Goal: Task Accomplishment & Management: Complete application form

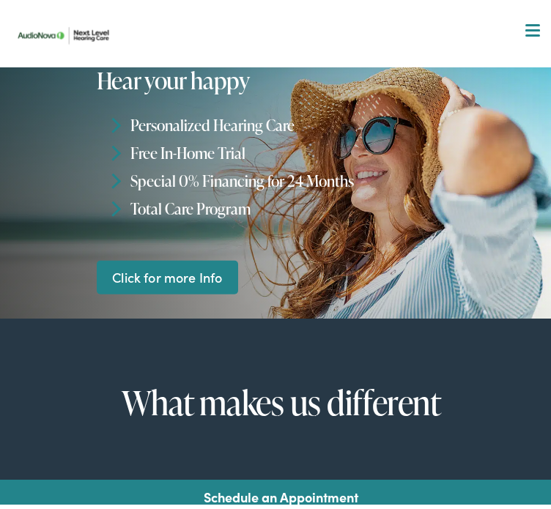
click at [526, 34] on nav "What We Offer Comprehensive & Holistic Care Hearing Testing & Evaluation Hearin…" at bounding box center [280, 127] width 539 height 254
click at [525, 27] on div at bounding box center [532, 26] width 15 height 15
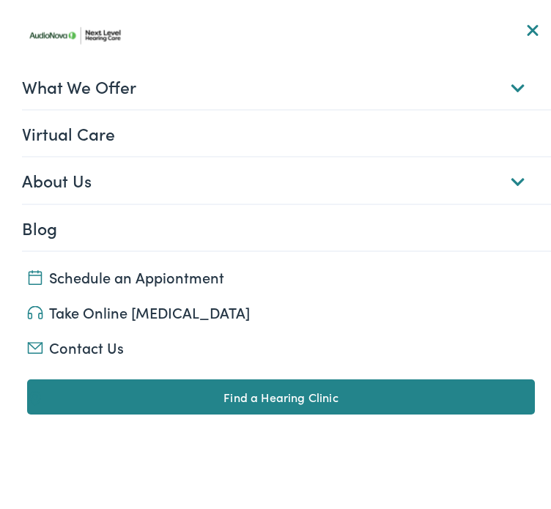
click at [92, 343] on link "Contact Us" at bounding box center [280, 342] width 507 height 20
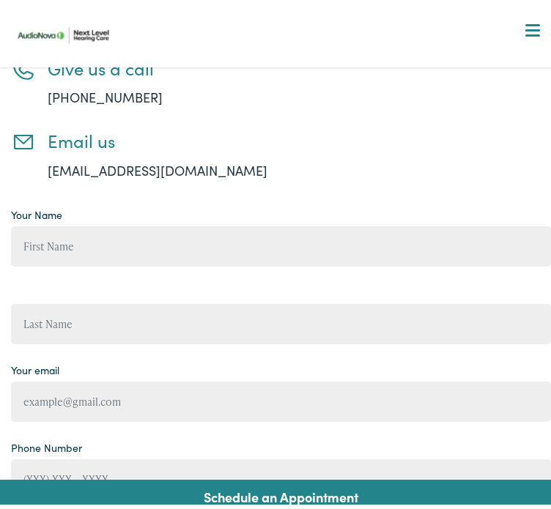
scroll to position [315, 0]
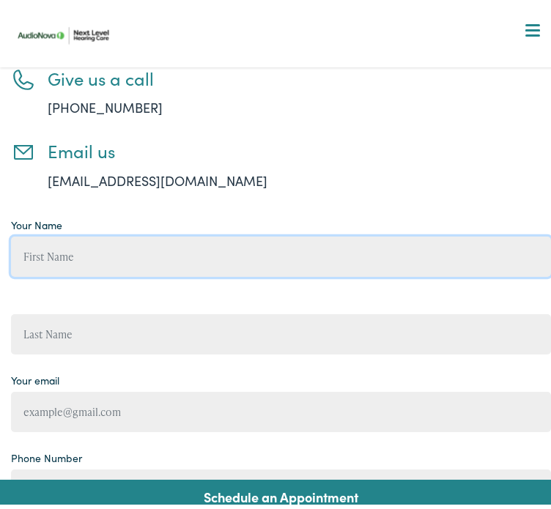
click at [179, 231] on input "Contact form" at bounding box center [280, 251] width 539 height 40
type input "[PERSON_NAME]"
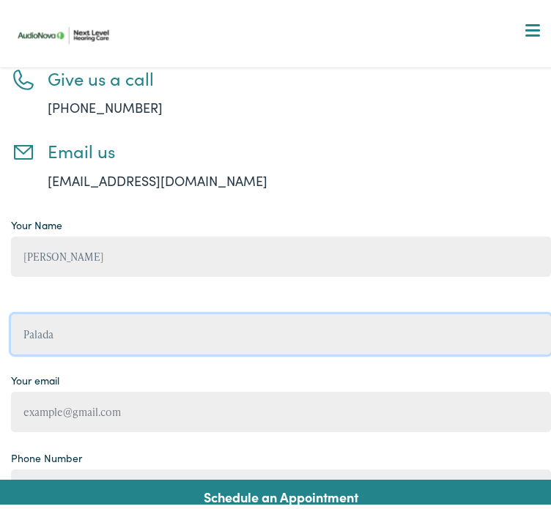
type input "Palada"
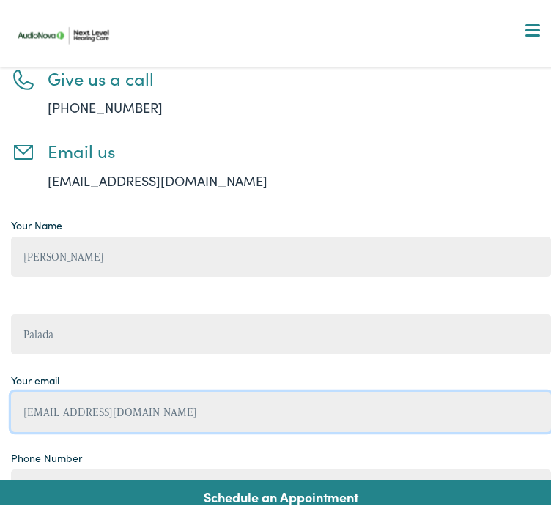
type input "[EMAIL_ADDRESS][DOMAIN_NAME]"
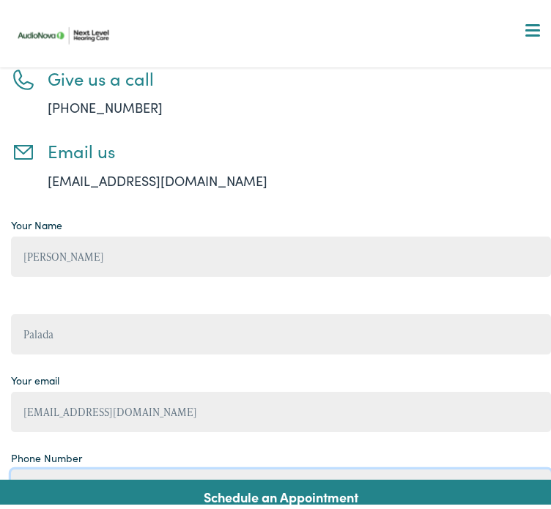
type input "[PHONE_NUMBER]"
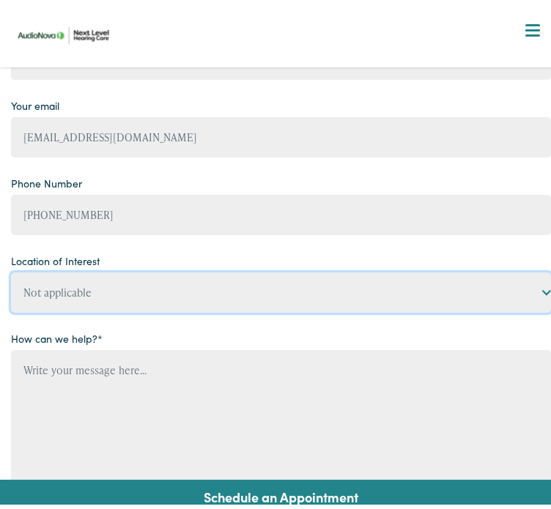
scroll to position [597, 0]
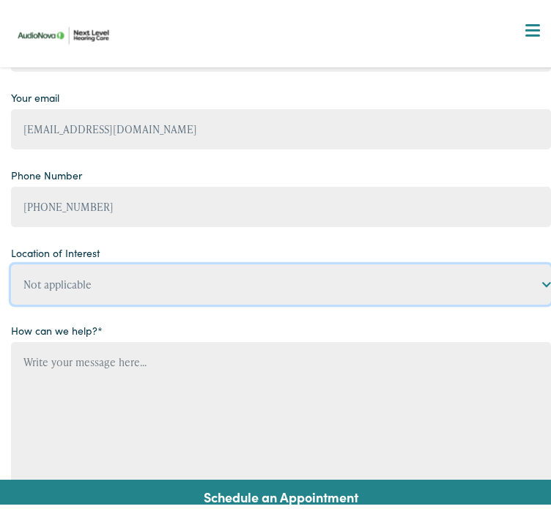
click at [325, 259] on select "Not applicable Next Level Hearing Care, [GEOGRAPHIC_DATA] Next Level Hearing Ca…" at bounding box center [280, 279] width 539 height 40
select select "Next Level Hearing Care, [GEOGRAPHIC_DATA]"
click at [11, 259] on select "Not applicable Next Level Hearing Care, [GEOGRAPHIC_DATA] Next Level Hearing Ca…" at bounding box center [280, 279] width 539 height 40
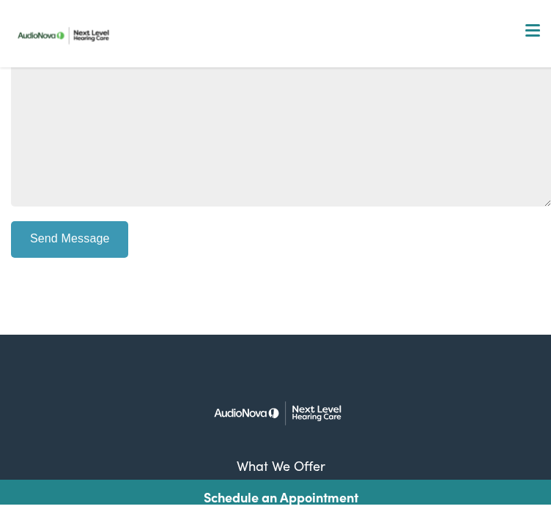
scroll to position [744, 0]
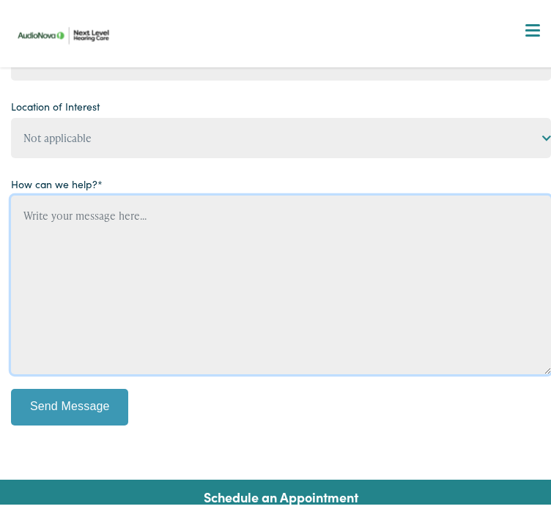
click at [176, 190] on textarea "Contact form" at bounding box center [280, 279] width 539 height 179
paste textarea "Loremip: Dol’s Ame Consec — Adip Elitseddoeius Tempo inc Utla Etdol Magnaal Eni…"
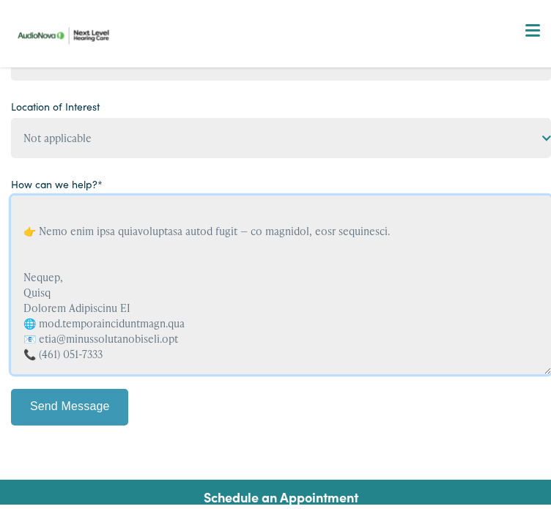
scroll to position [507, 0]
type textarea "Loremip: Dol’s Ame Consec — Adip Elitseddoeius Tempo inc Utla Etdol Magnaal Eni…"
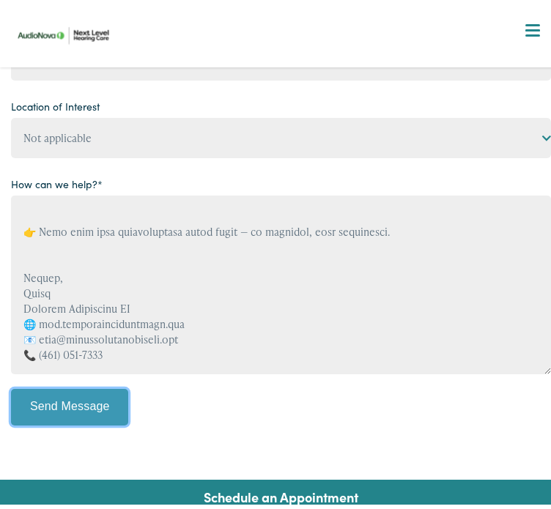
click at [112, 384] on input "Send Message" at bounding box center [69, 402] width 117 height 37
